Goal: Register for event/course

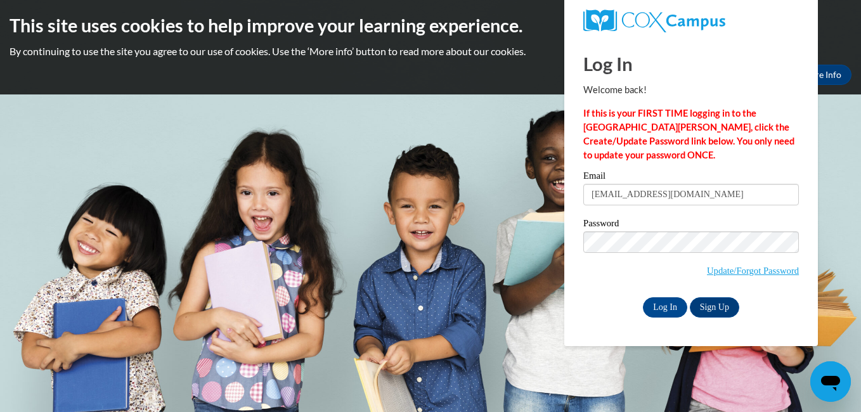
type input "[EMAIL_ADDRESS][DOMAIN_NAME]"
click at [861, 316] on html "This site uses cookies to help improve your learning experience. By continuing …" at bounding box center [430, 206] width 861 height 412
click at [654, 308] on input "Log In" at bounding box center [665, 307] width 44 height 20
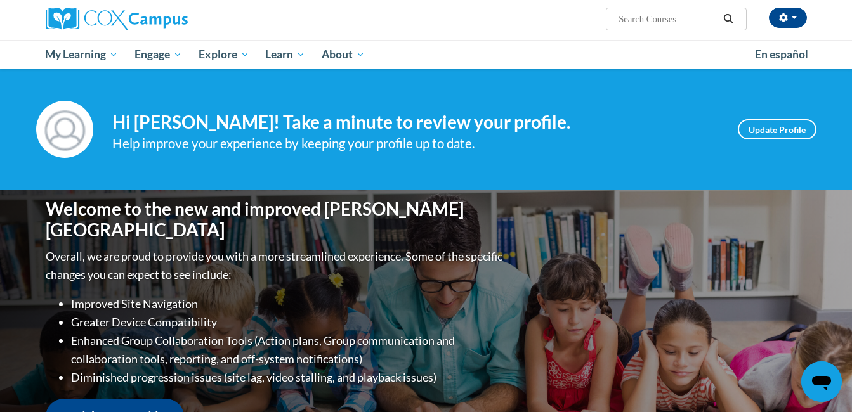
scroll to position [51, 0]
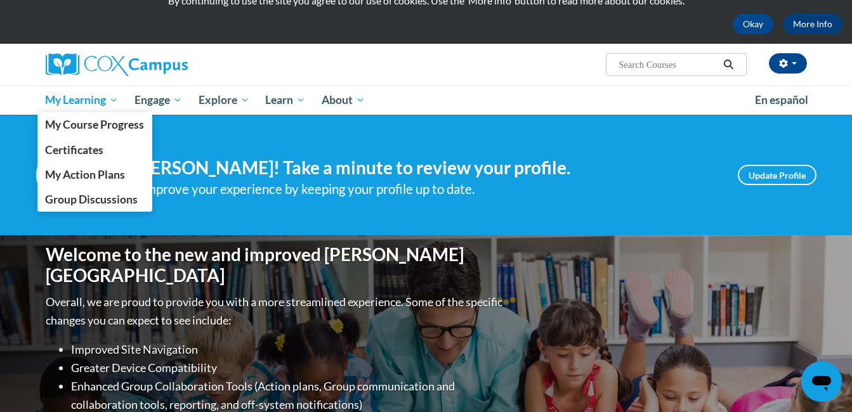
click at [75, 100] on span "My Learning" at bounding box center [81, 100] width 73 height 15
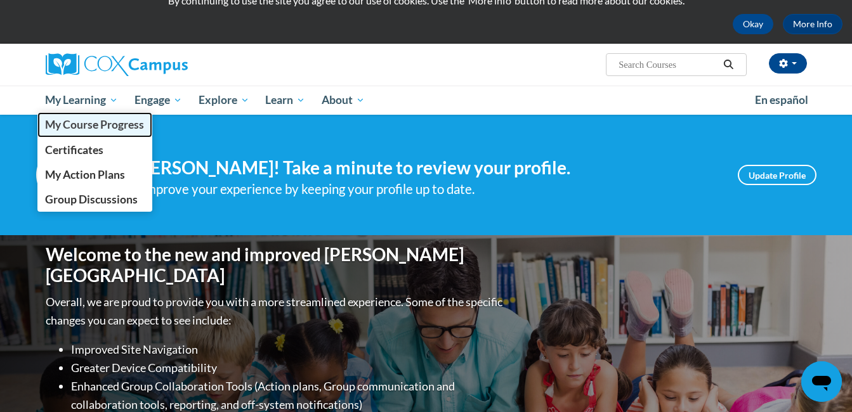
click at [50, 122] on span "My Course Progress" at bounding box center [94, 124] width 99 height 13
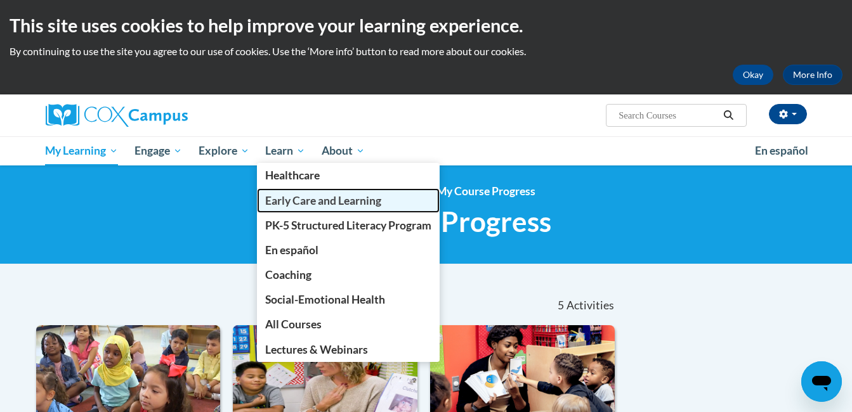
click at [289, 200] on span "Early Care and Learning" at bounding box center [323, 200] width 116 height 13
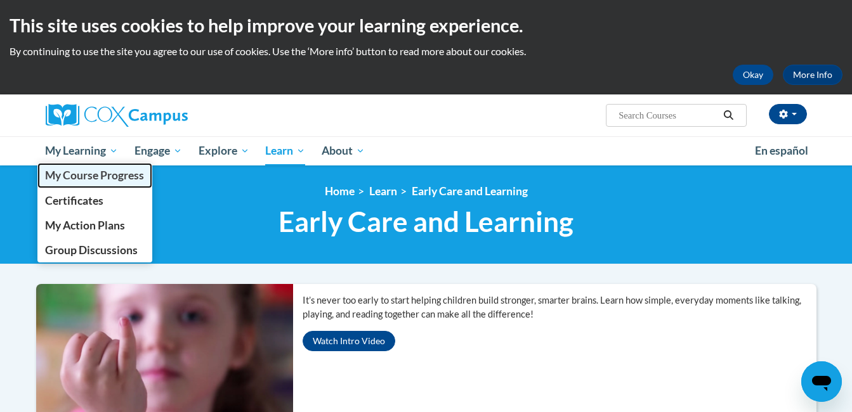
click link "My Course Progress"
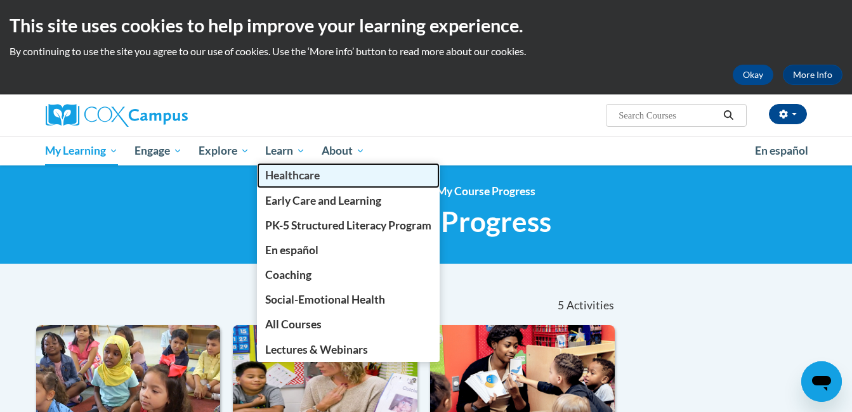
click at [274, 165] on link "Healthcare" at bounding box center [348, 175] width 183 height 25
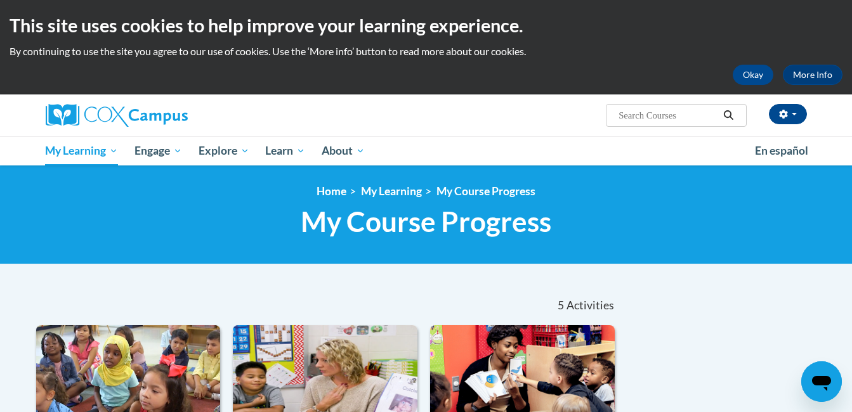
click at [130, 223] on h1 "My Course Progress New Page_My Course Progress" at bounding box center [426, 222] width 780 height 34
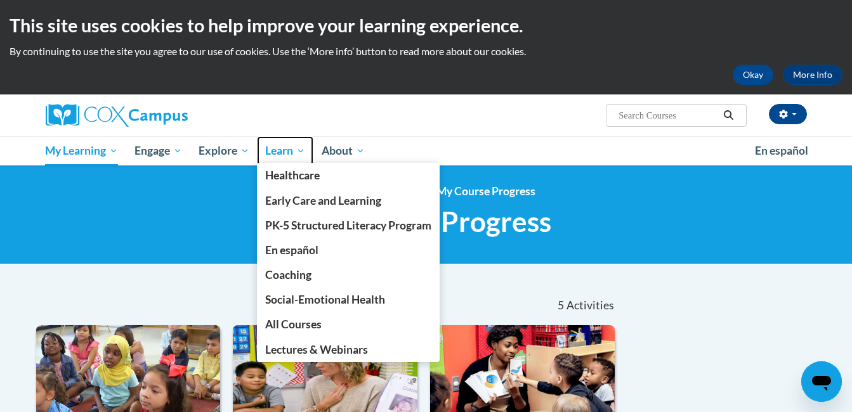
click at [276, 150] on span "Learn" at bounding box center [285, 150] width 40 height 15
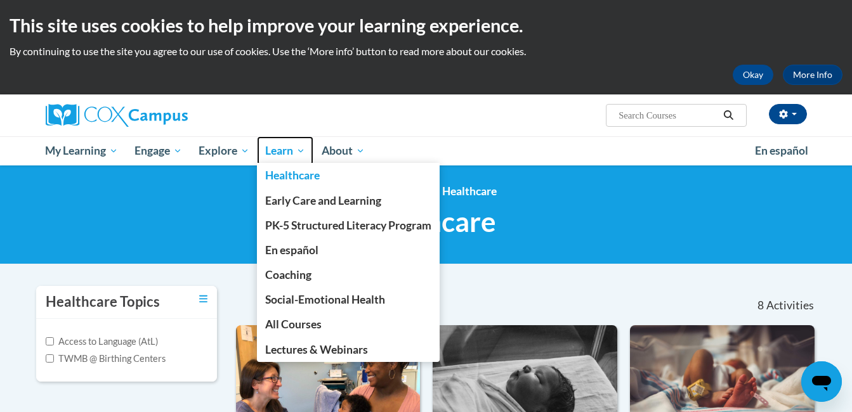
click at [278, 149] on span "Learn" at bounding box center [285, 150] width 40 height 15
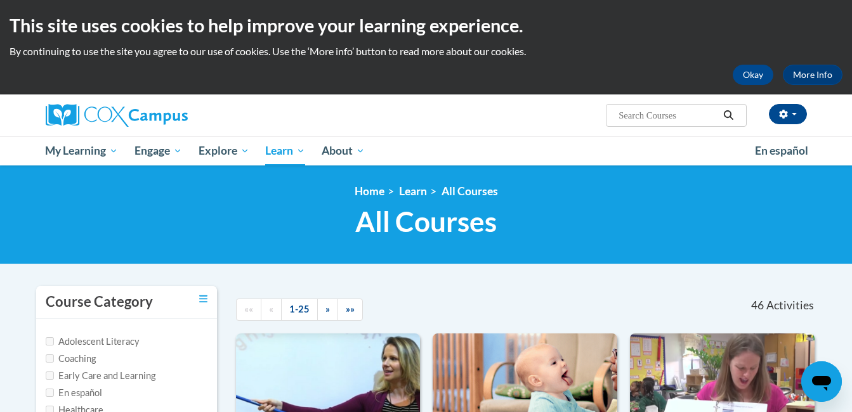
click at [74, 377] on label "Early Care and Learning" at bounding box center [101, 376] width 110 height 14
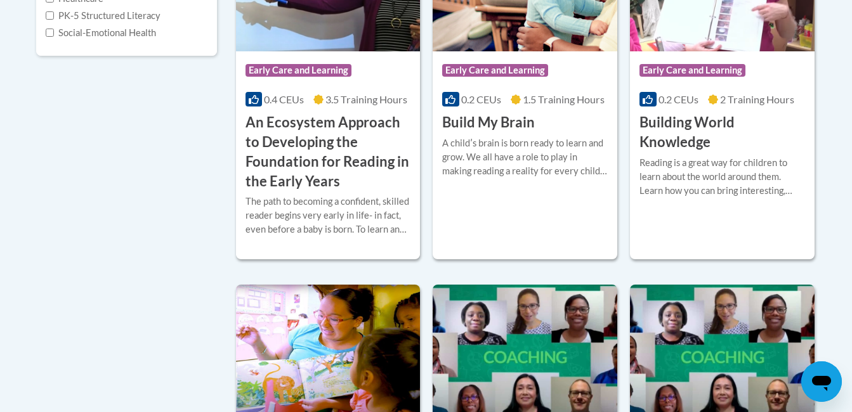
scroll to position [413, 0]
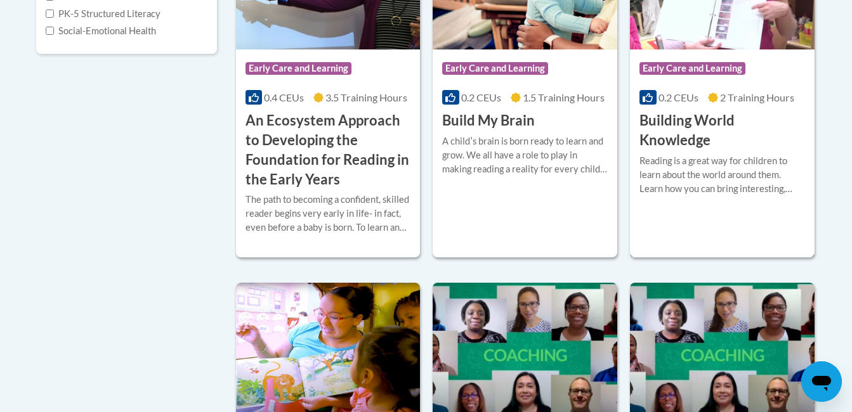
click at [713, 167] on div "Reading is a great way for children to learn about the world around them. Learn…" at bounding box center [722, 175] width 166 height 42
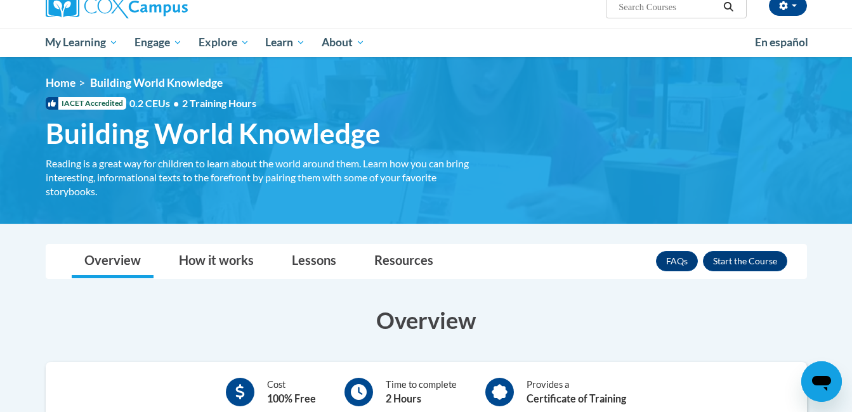
scroll to position [110, 0]
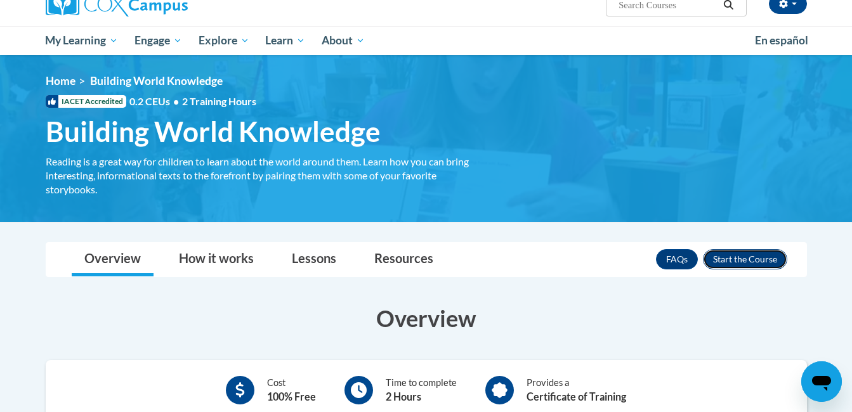
click at [726, 260] on button "Enroll" at bounding box center [745, 259] width 84 height 20
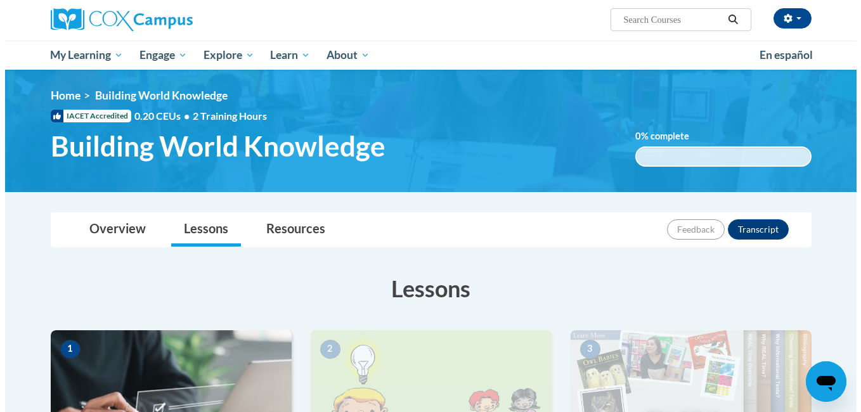
scroll to position [326, 0]
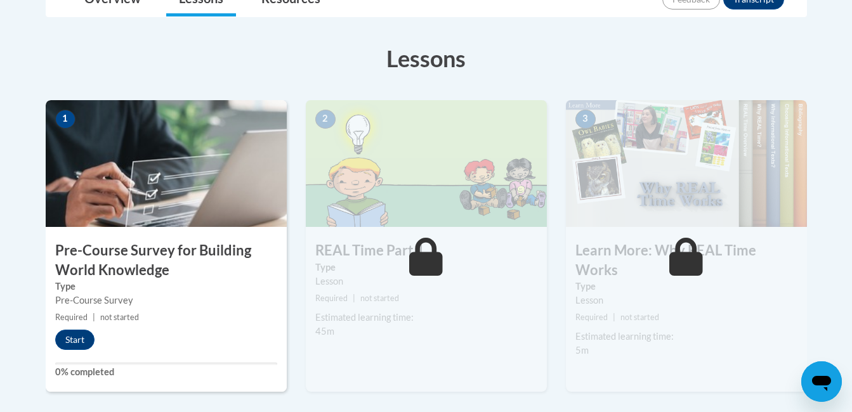
click at [58, 349] on div "Start" at bounding box center [78, 340] width 65 height 20
click at [74, 341] on button "Start" at bounding box center [74, 340] width 39 height 20
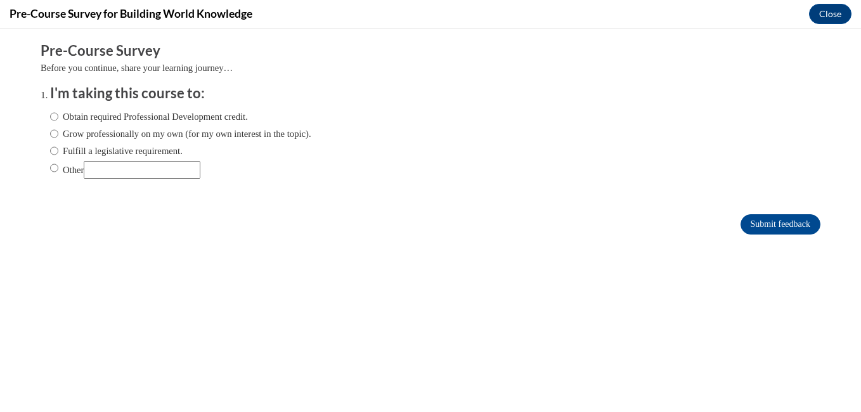
scroll to position [0, 0]
click at [50, 117] on input "Obtain required Professional Development credit." at bounding box center [54, 117] width 8 height 14
radio input "true"
click at [741, 221] on input "Submit feedback" at bounding box center [781, 224] width 80 height 20
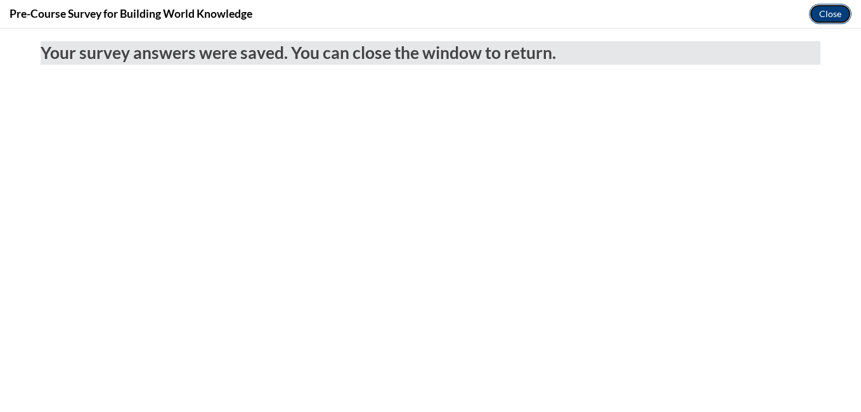
click at [820, 18] on button "Close" at bounding box center [830, 14] width 42 height 20
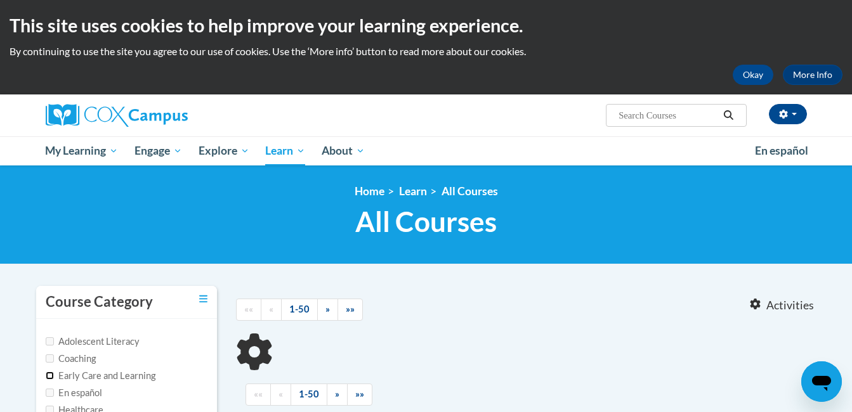
click at [48, 373] on input "Early Care and Learning" at bounding box center [50, 376] width 8 height 8
checkbox input "true"
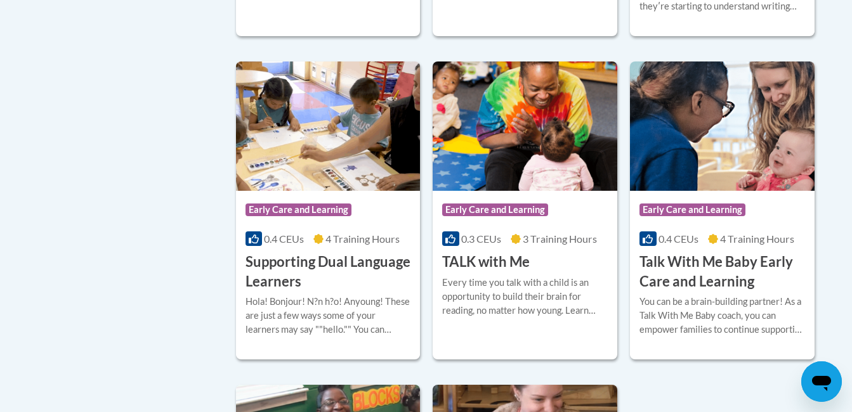
scroll to position [1312, 0]
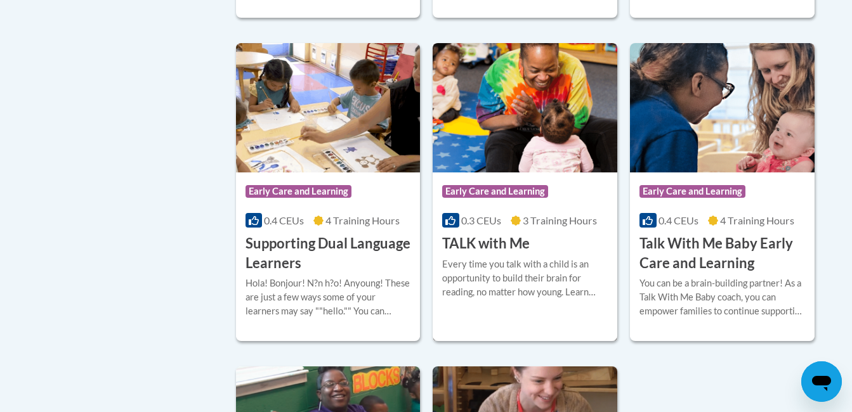
click at [472, 228] on div "Course Category: Early Care and Learning 0.3 CEUs 3 Training Hours COURSE TALK …" at bounding box center [525, 212] width 185 height 81
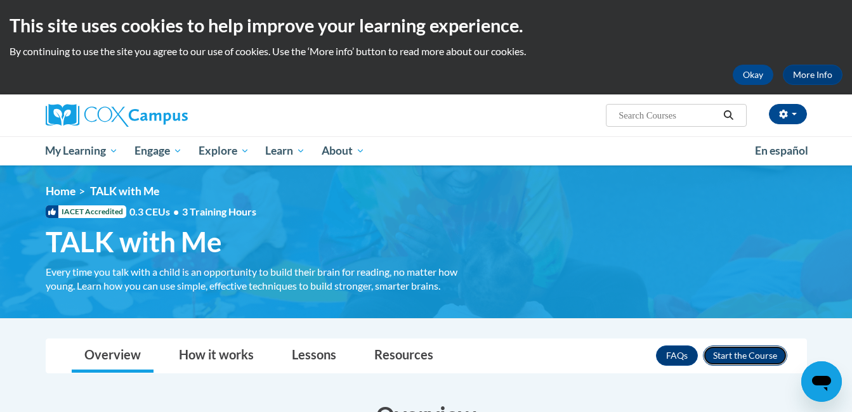
click at [728, 351] on button "Enroll" at bounding box center [745, 356] width 84 height 20
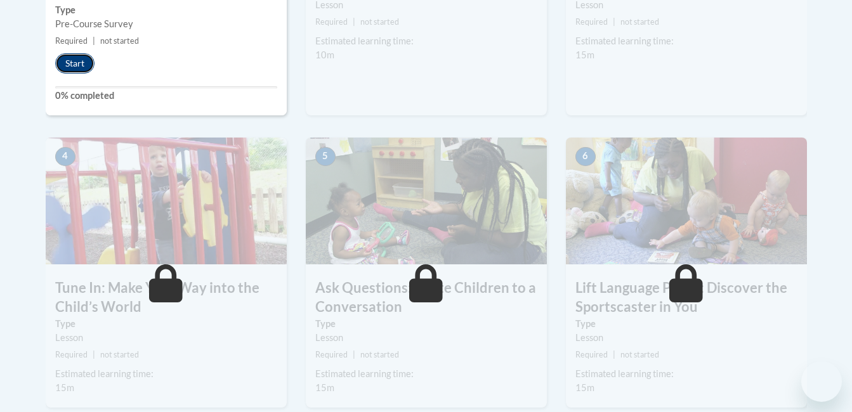
click at [74, 71] on button "Start" at bounding box center [74, 63] width 39 height 20
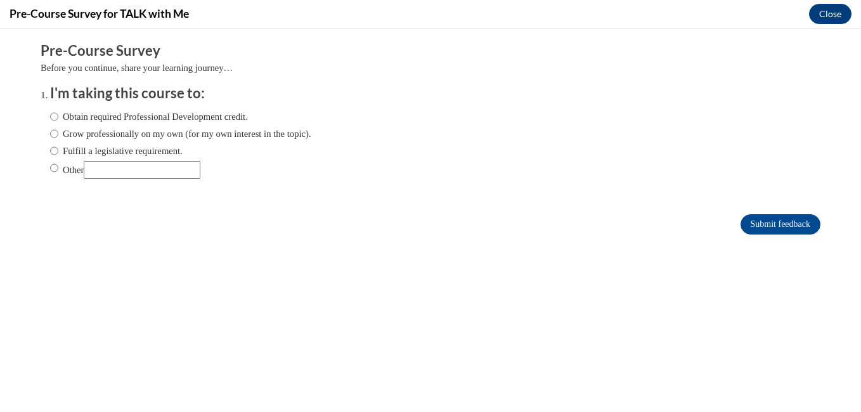
click at [179, 115] on label "Obtain required Professional Development credit." at bounding box center [149, 117] width 198 height 14
click at [58, 115] on input "Obtain required Professional Development credit." at bounding box center [54, 117] width 8 height 14
radio input "true"
click at [750, 223] on input "Submit feedback" at bounding box center [781, 224] width 80 height 20
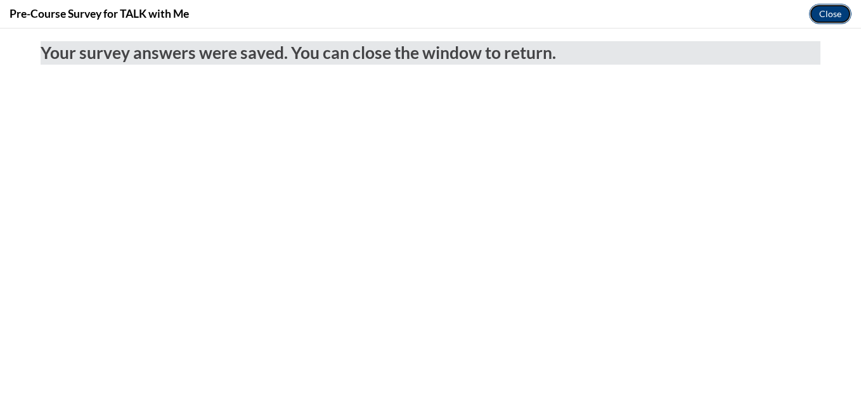
click at [827, 16] on button "Close" at bounding box center [830, 14] width 42 height 20
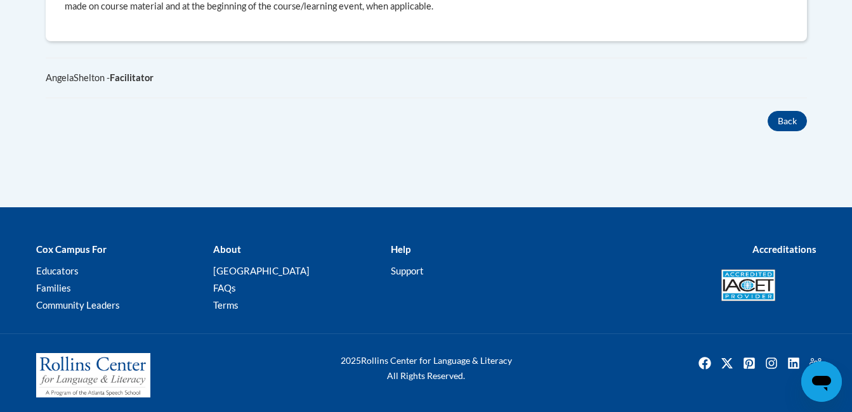
scroll to position [816, 0]
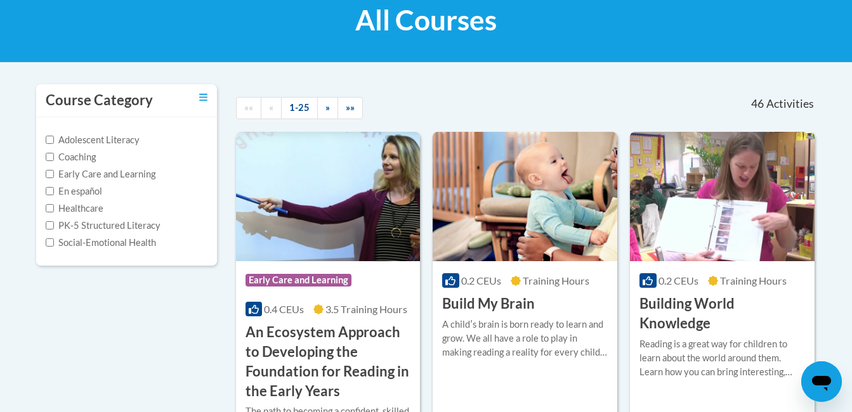
scroll to position [203, 0]
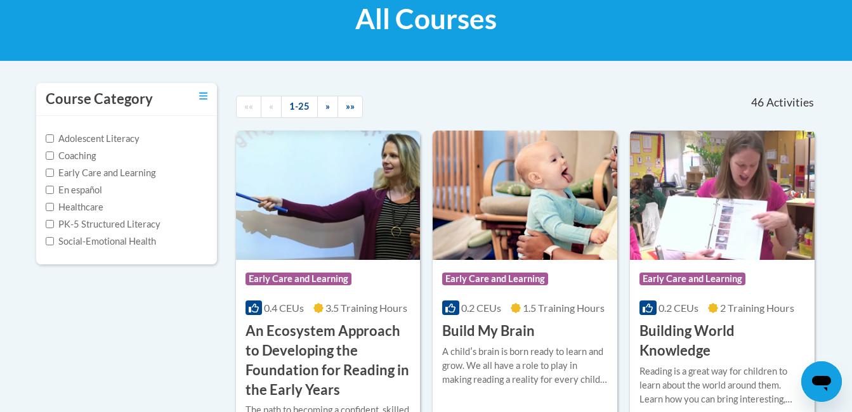
click at [665, 320] on div "Course Category: Early Care and Learning 0.2 CEUs 2 Training Hours COURSE Build…" at bounding box center [722, 310] width 185 height 101
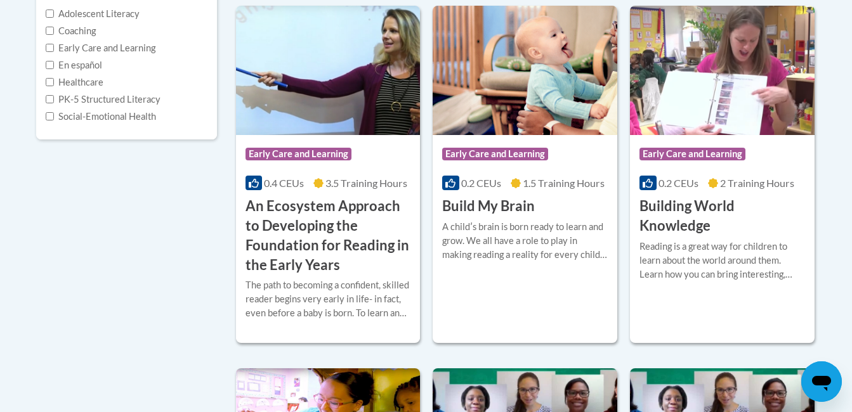
scroll to position [325, 0]
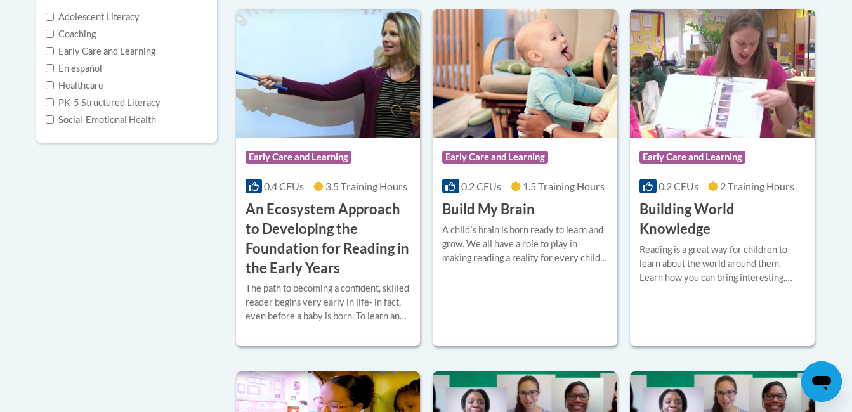
click at [56, 49] on label "Early Care and Learning" at bounding box center [101, 51] width 110 height 14
click at [54, 49] on input "Early Care and Learning" at bounding box center [50, 51] width 8 height 8
checkbox input "true"
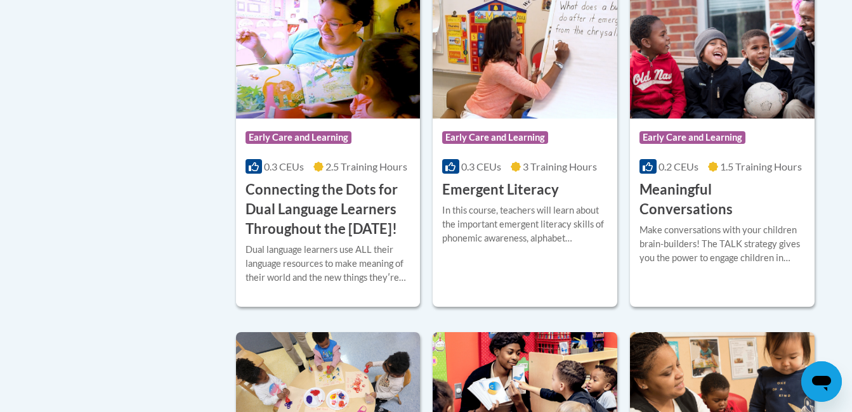
scroll to position [737, 0]
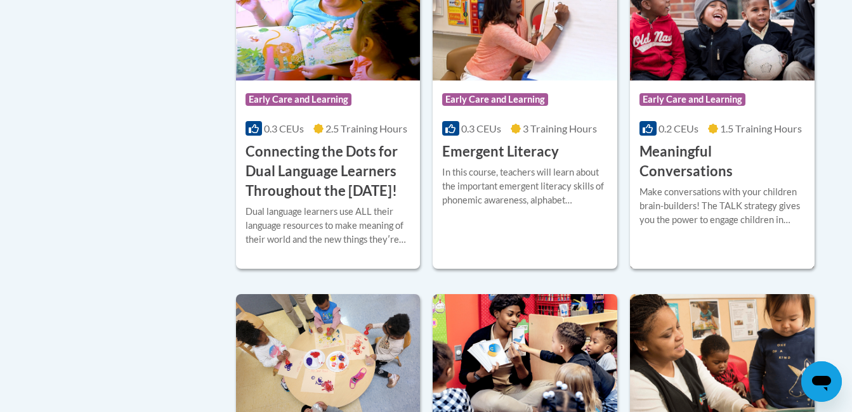
click at [722, 191] on div "Make conversations with your children brain-builders! The TALK strategy gives y…" at bounding box center [722, 206] width 166 height 42
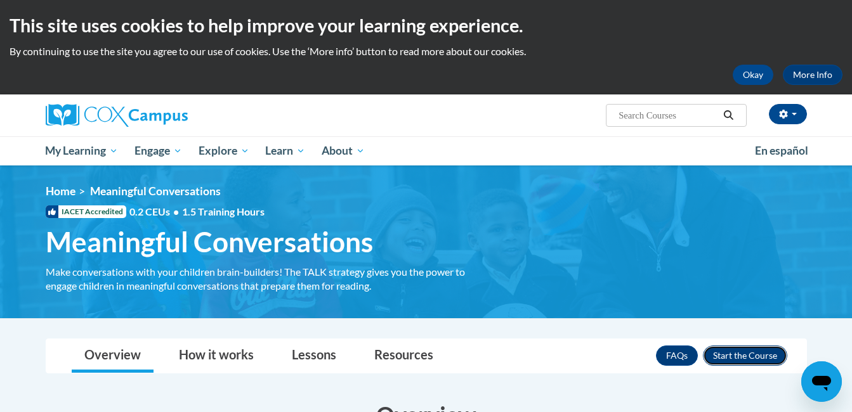
click at [753, 351] on button "Enroll" at bounding box center [745, 356] width 84 height 20
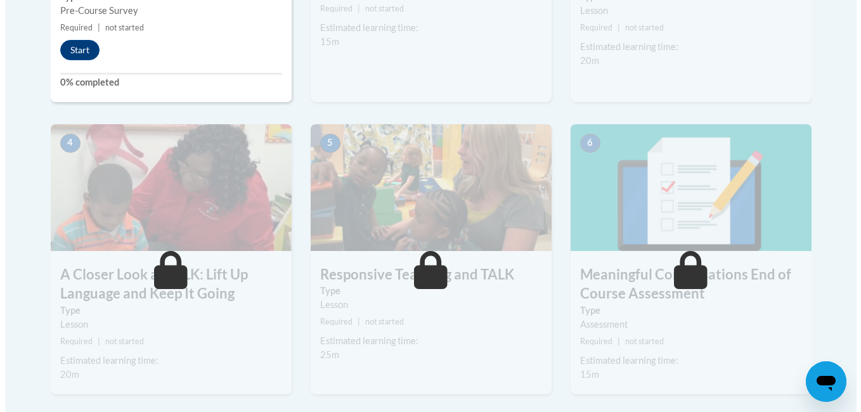
scroll to position [616, 0]
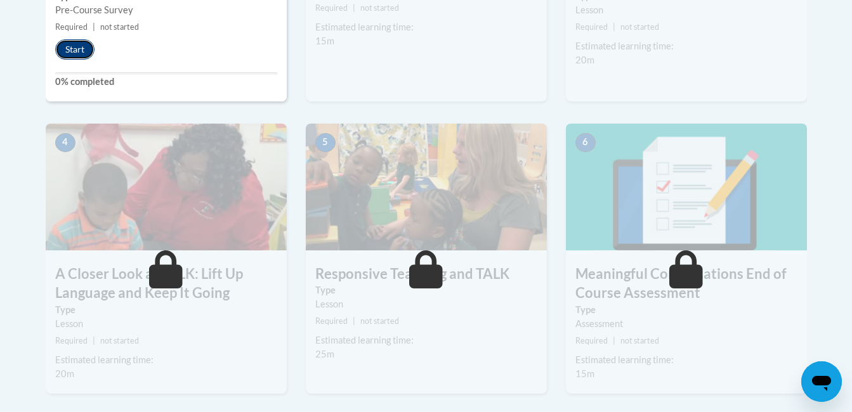
click at [74, 56] on button "Start" at bounding box center [74, 49] width 39 height 20
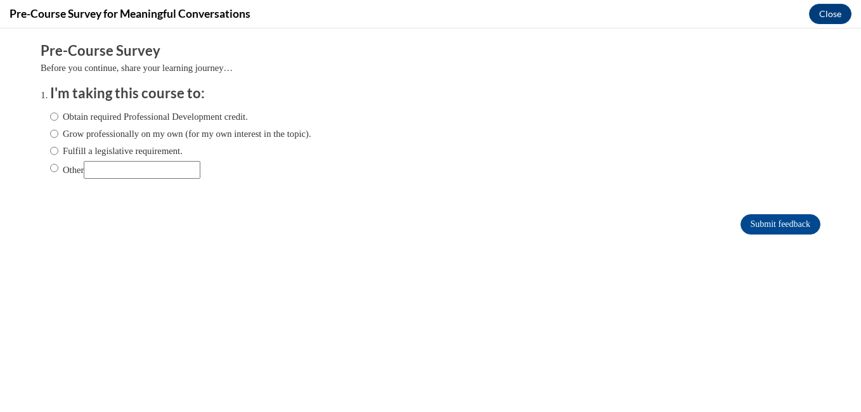
scroll to position [0, 0]
click at [192, 119] on label "Obtain required Professional Development credit." at bounding box center [149, 117] width 198 height 14
click at [58, 119] on input "Obtain required Professional Development credit." at bounding box center [54, 117] width 8 height 14
radio input "true"
click at [758, 218] on input "Submit feedback" at bounding box center [781, 224] width 80 height 20
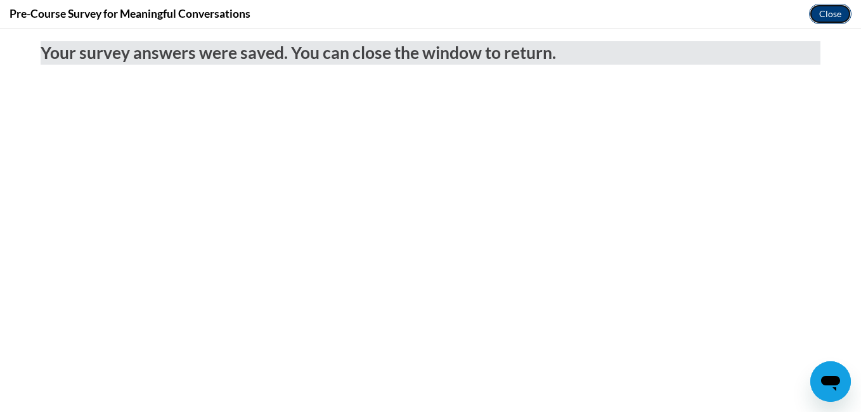
click at [816, 8] on button "Close" at bounding box center [830, 14] width 42 height 20
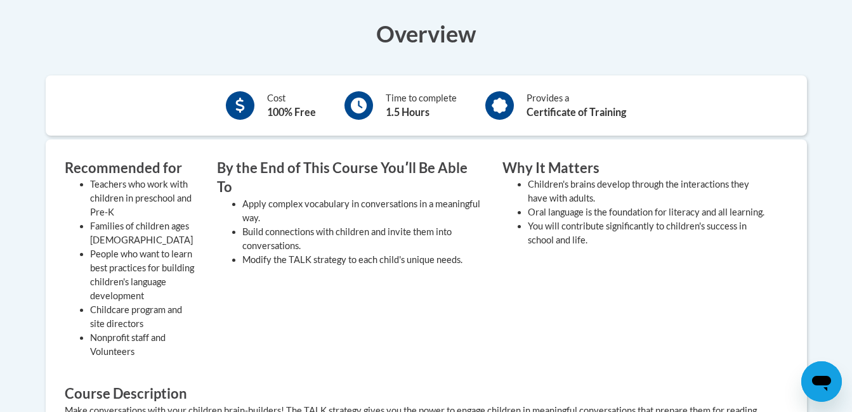
scroll to position [292, 0]
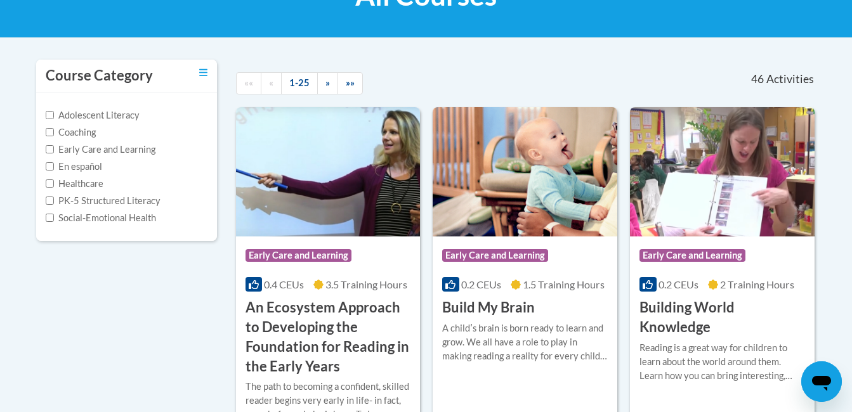
scroll to position [221, 0]
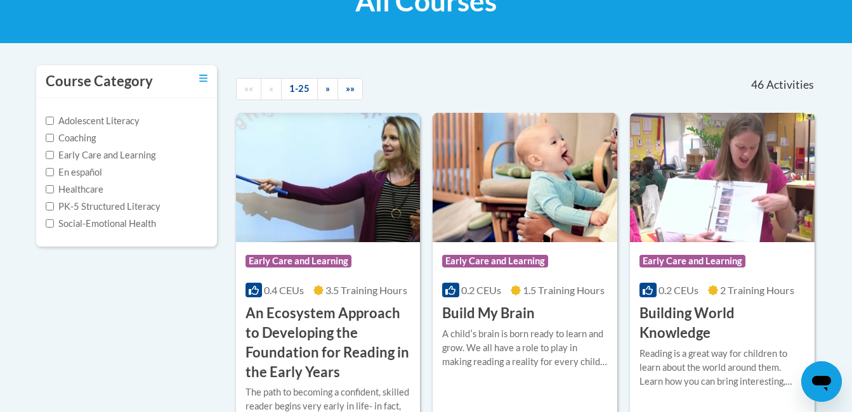
click at [118, 152] on label "Early Care and Learning" at bounding box center [101, 155] width 110 height 14
click at [54, 152] on input "Early Care and Learning" at bounding box center [50, 155] width 8 height 8
checkbox input "true"
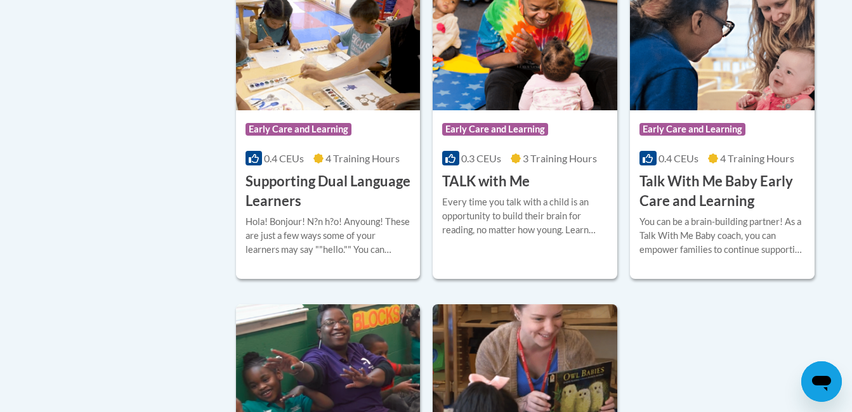
scroll to position [1718, 0]
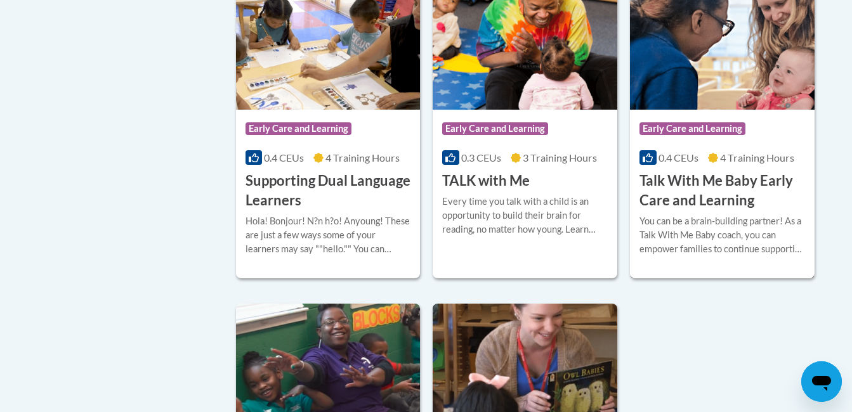
click at [686, 165] on div "0.4 CEUs 4 Training Hours" at bounding box center [722, 158] width 166 height 14
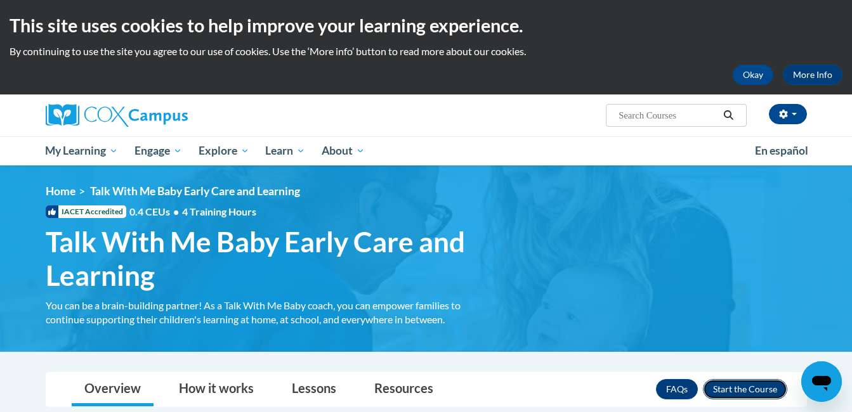
click at [757, 386] on button "Enroll" at bounding box center [745, 389] width 84 height 20
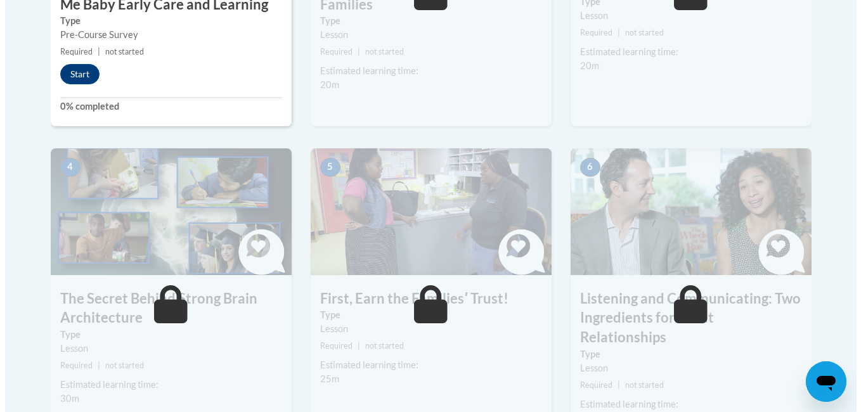
scroll to position [620, 0]
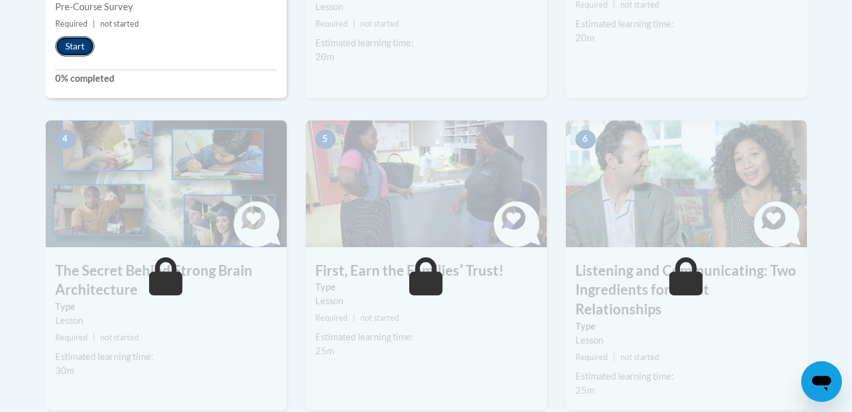
click at [71, 49] on button "Start" at bounding box center [74, 46] width 39 height 20
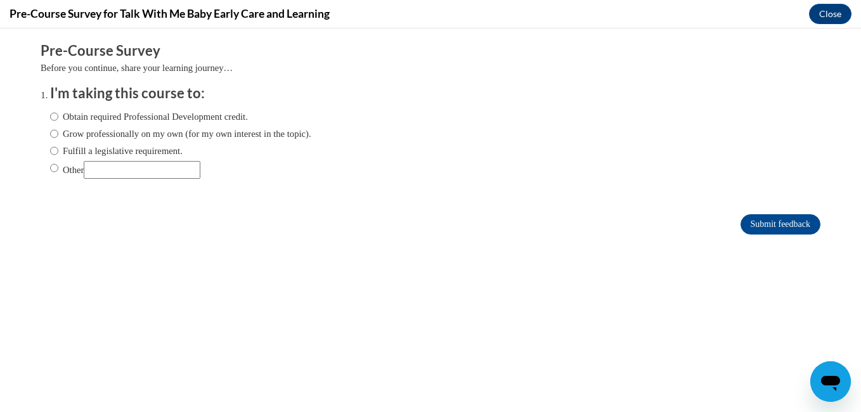
scroll to position [0, 0]
click at [50, 117] on input "Obtain required Professional Development credit." at bounding box center [54, 117] width 8 height 14
radio input "true"
click at [776, 232] on input "Submit feedback" at bounding box center [781, 224] width 80 height 20
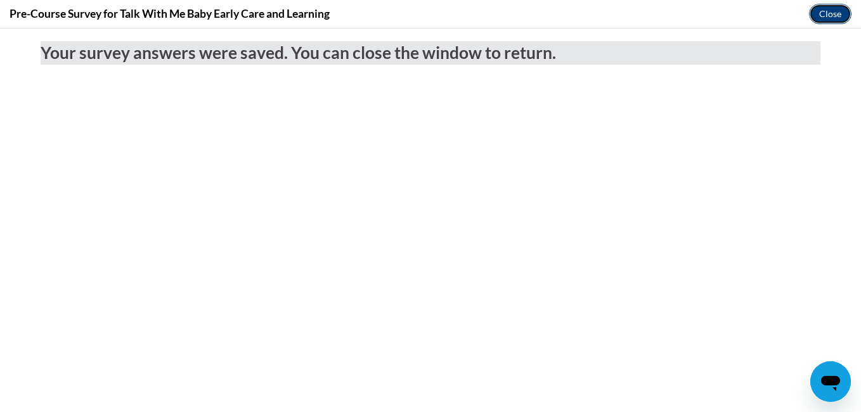
click at [824, 12] on button "Close" at bounding box center [830, 14] width 42 height 20
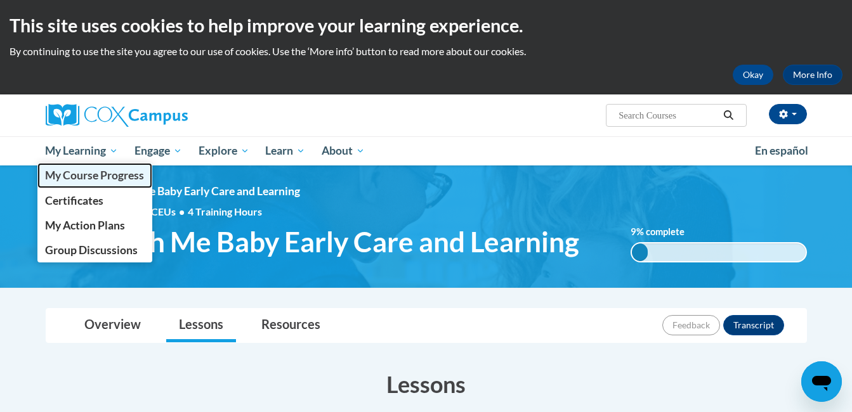
click at [95, 174] on span "My Course Progress" at bounding box center [94, 175] width 99 height 13
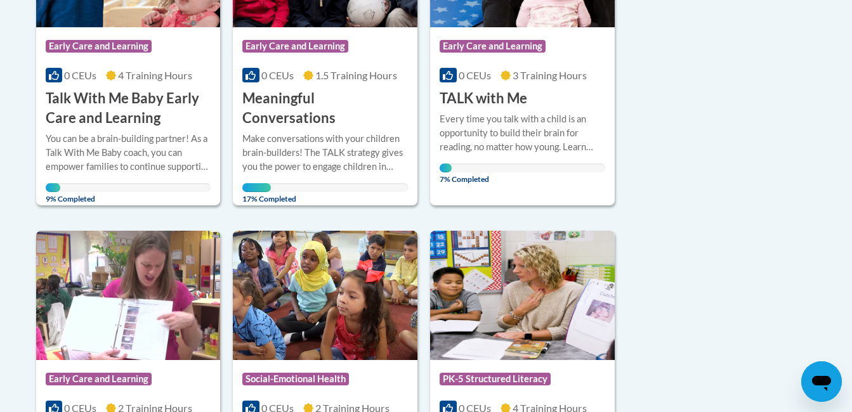
scroll to position [414, 0]
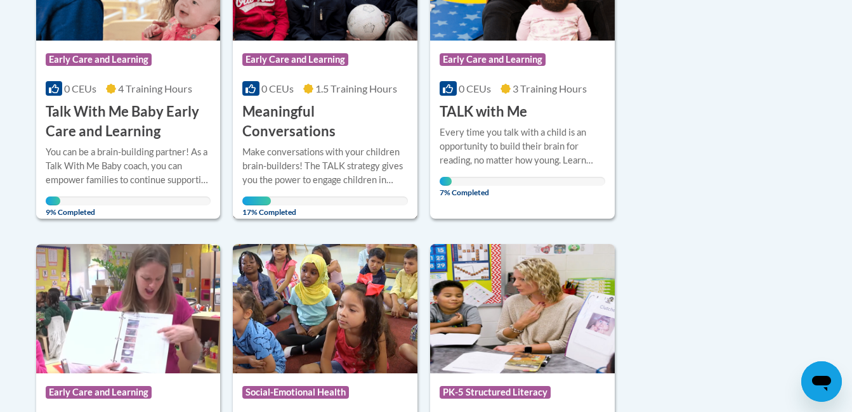
click at [348, 153] on div "Make conversations with your children brain-builders! The TALK strategy gives y…" at bounding box center [325, 166] width 166 height 42
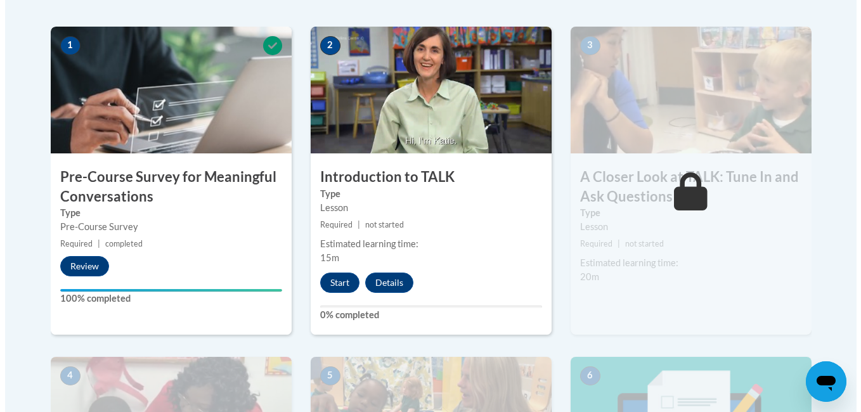
scroll to position [400, 0]
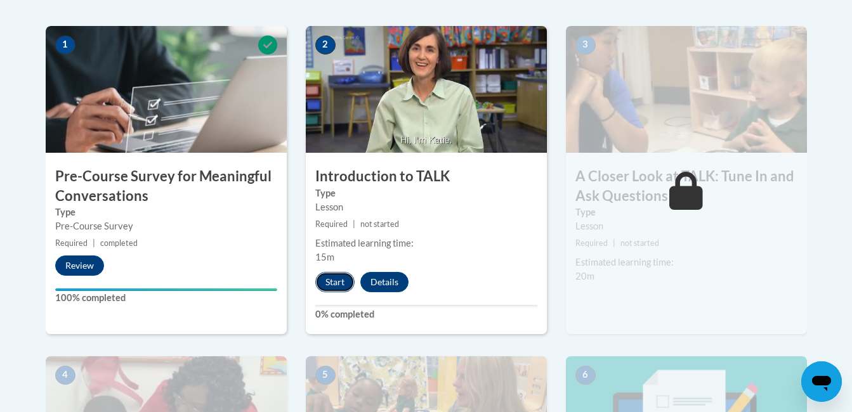
click at [331, 275] on button "Start" at bounding box center [334, 282] width 39 height 20
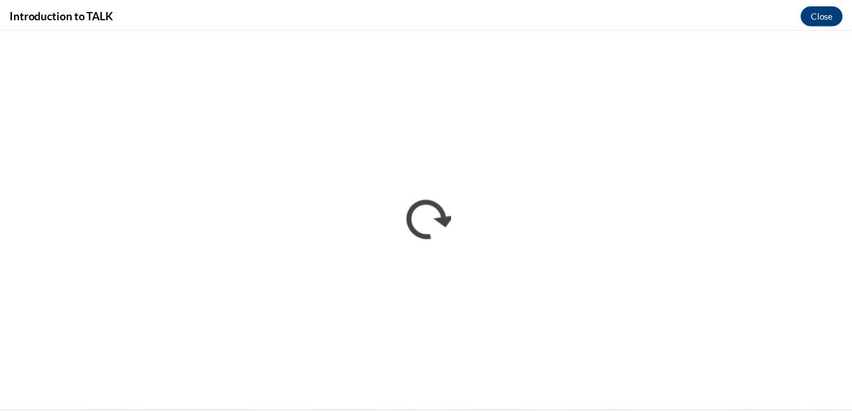
scroll to position [0, 0]
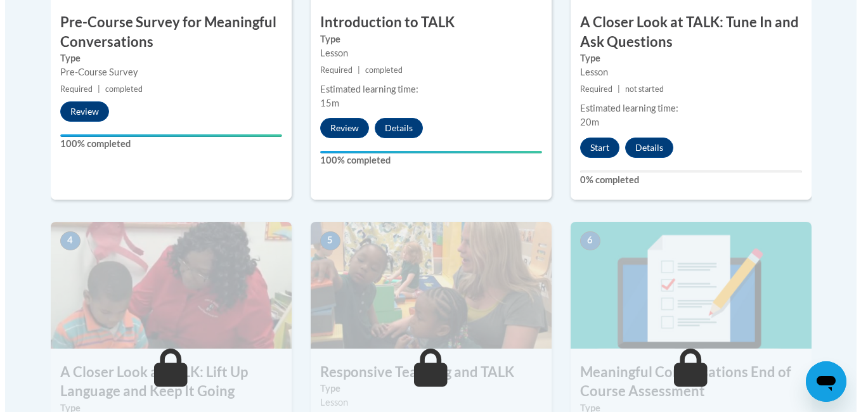
scroll to position [561, 0]
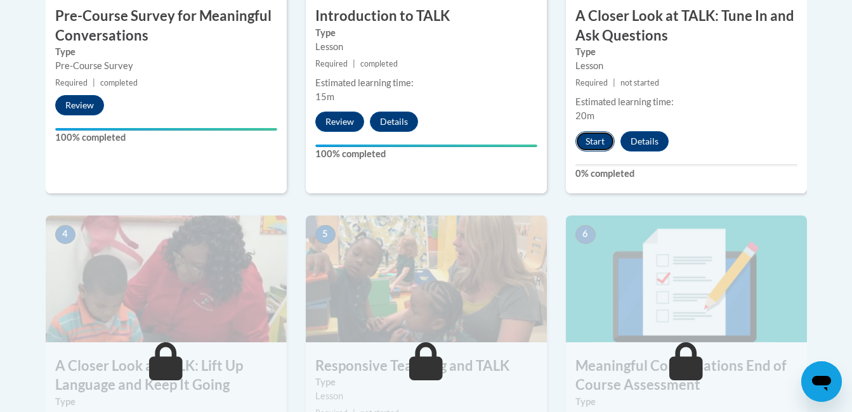
click at [599, 145] on button "Start" at bounding box center [594, 141] width 39 height 20
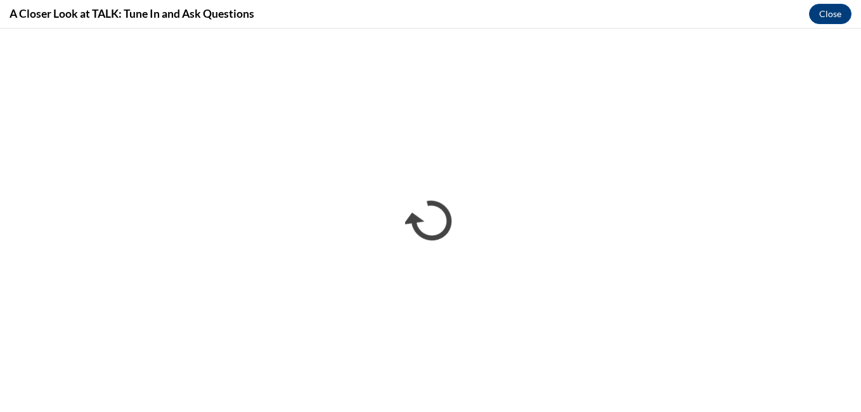
scroll to position [0, 0]
